Goal: Navigation & Orientation: Find specific page/section

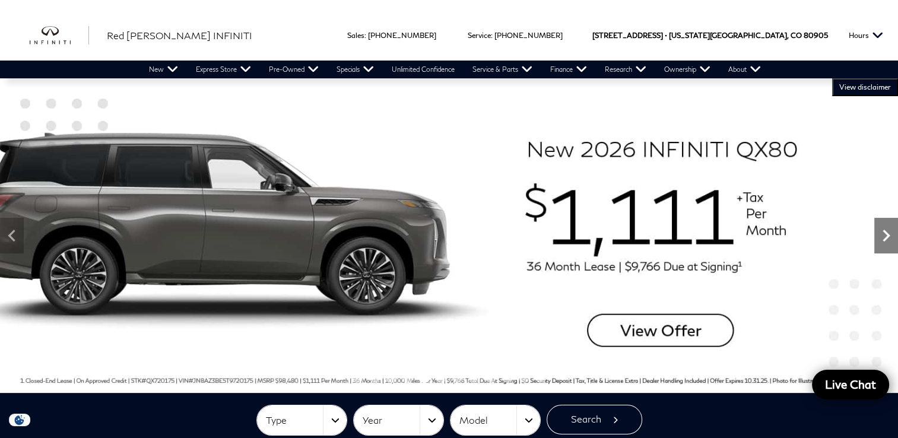
click at [885, 242] on icon "Next" at bounding box center [886, 236] width 24 height 24
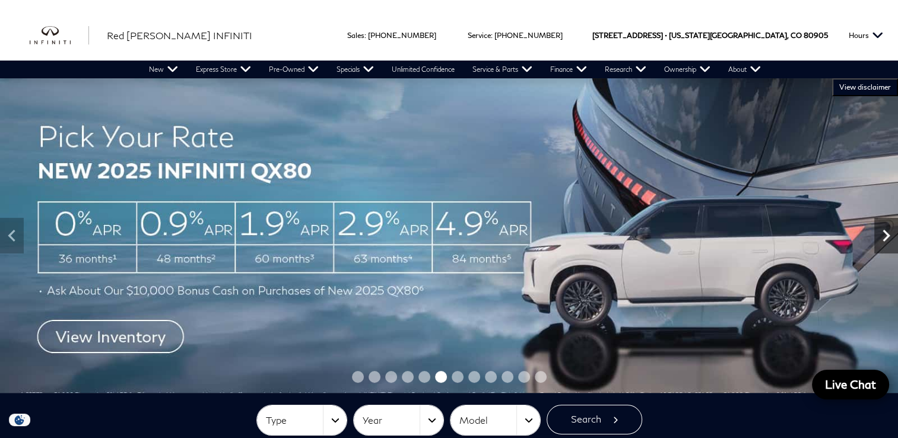
click at [885, 242] on icon "Next" at bounding box center [886, 236] width 24 height 24
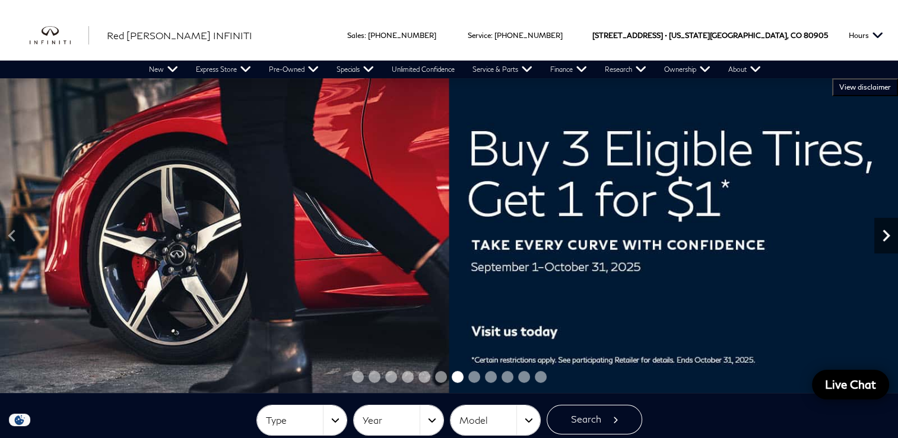
click at [885, 242] on icon "Next" at bounding box center [886, 236] width 24 height 24
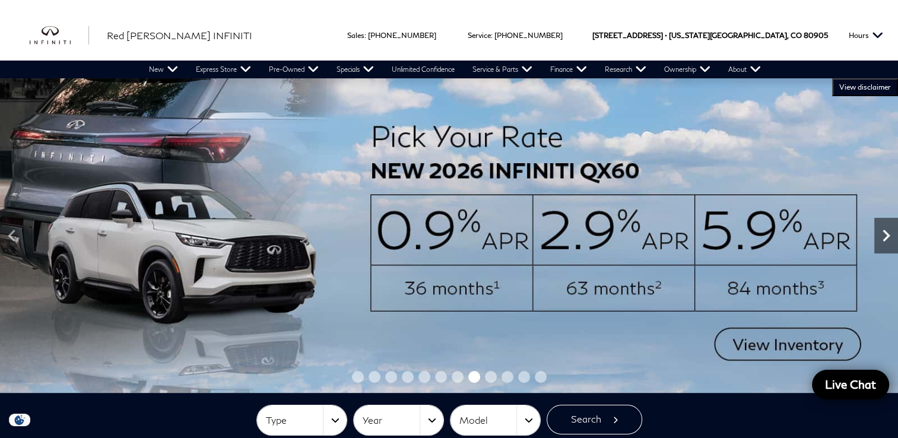
click at [885, 242] on icon "Next" at bounding box center [886, 236] width 24 height 24
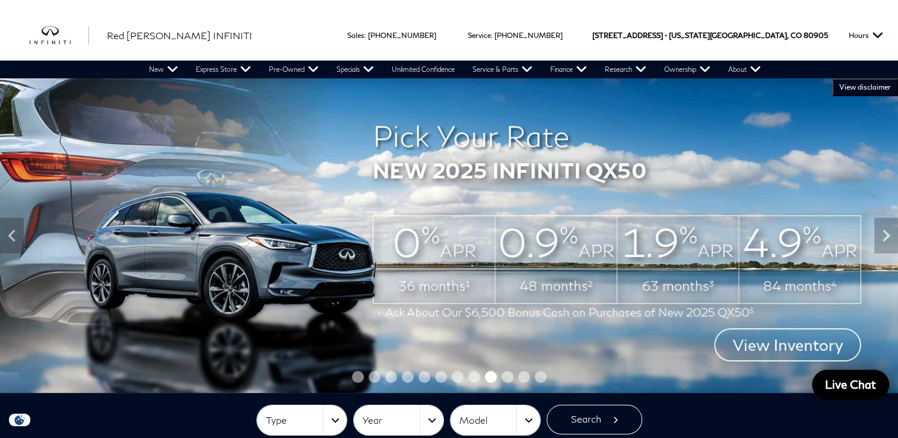
click at [789, 346] on img at bounding box center [449, 235] width 898 height 315
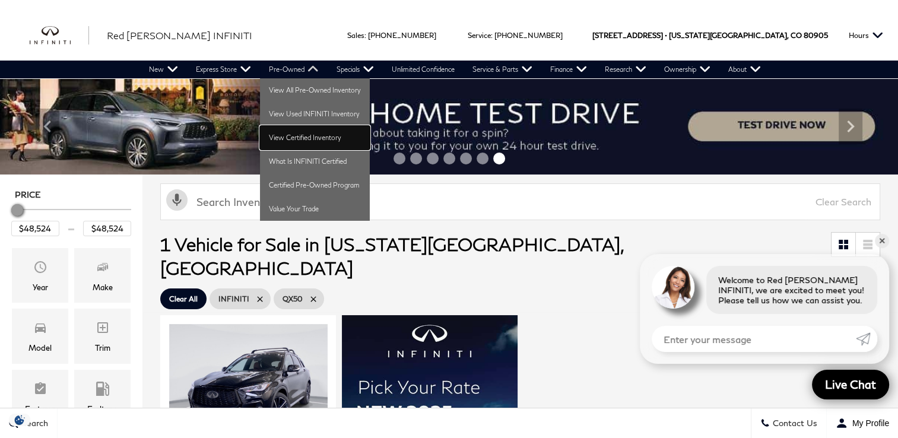
click at [286, 139] on link "View Certified Inventory" at bounding box center [315, 138] width 110 height 24
